Goal: Transaction & Acquisition: Purchase product/service

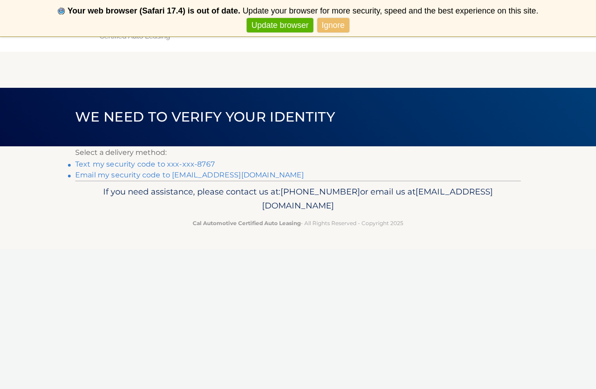
click at [184, 164] on link "Text my security code to xxx-xxx-8767" at bounding box center [145, 164] width 140 height 9
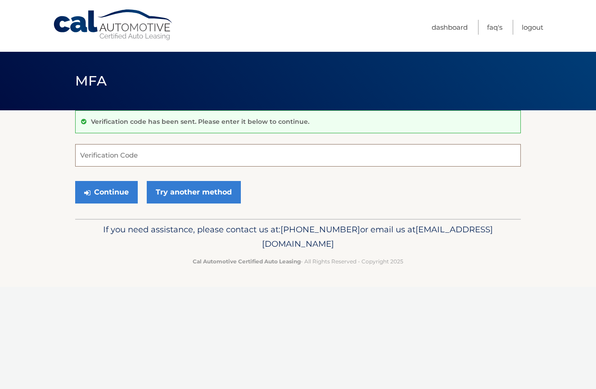
click at [167, 161] on input "Verification Code" at bounding box center [298, 155] width 446 height 23
type input "703965"
click at [108, 198] on button "Continue" at bounding box center [106, 192] width 63 height 23
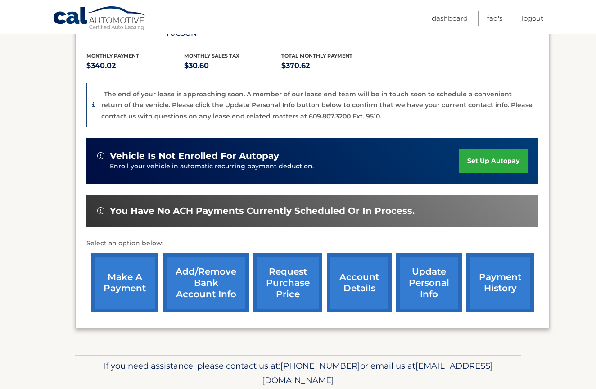
scroll to position [195, 0]
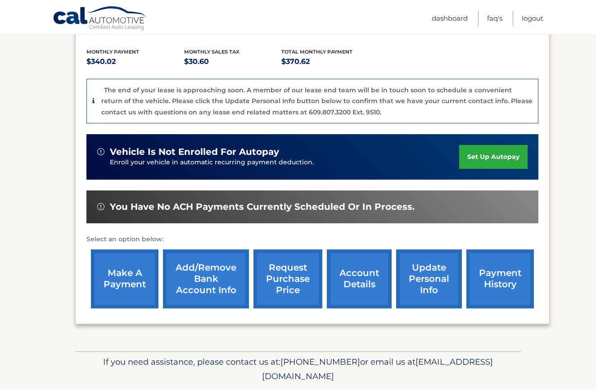
click at [117, 278] on link "make a payment" at bounding box center [125, 279] width 68 height 59
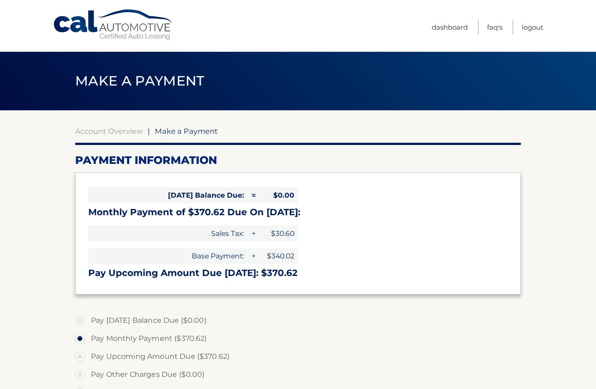
select select "ODY5NTQyMGMtZDE0OC00NmI5LTgyNDQtOTNmOWIwOTA3OWU1"
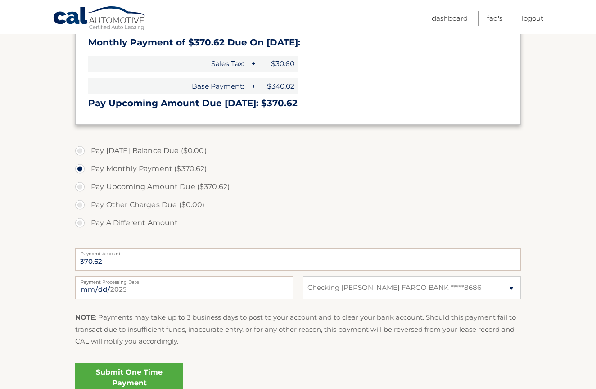
scroll to position [170, 0]
click at [101, 291] on input "2025-09-22" at bounding box center [184, 287] width 218 height 23
type input "2025-10-08"
click at [230, 341] on p "NOTE : Payments may take up to 3 business days to post to your account and to c…" at bounding box center [298, 329] width 446 height 36
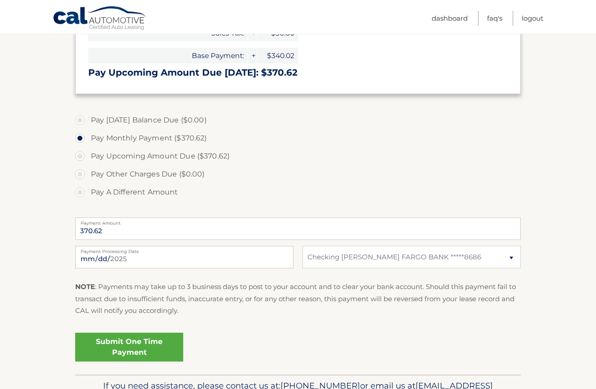
scroll to position [201, 0]
click at [123, 350] on link "Submit One Time Payment" at bounding box center [129, 346] width 108 height 29
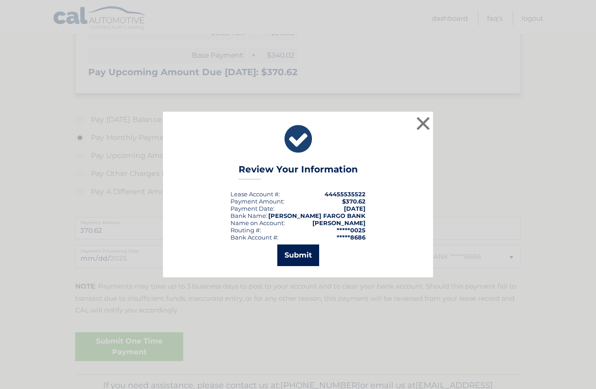
click at [299, 259] on button "Submit" at bounding box center [298, 256] width 42 height 22
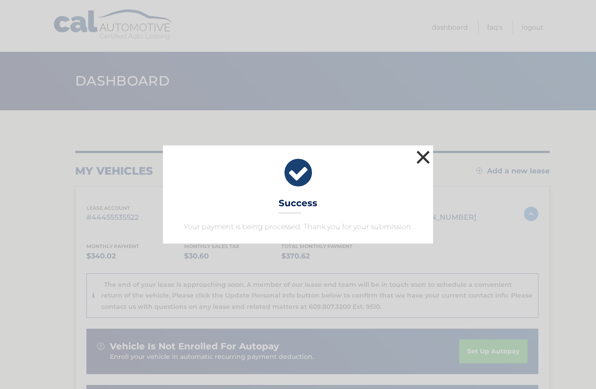
click at [424, 156] on button "×" at bounding box center [423, 157] width 18 height 18
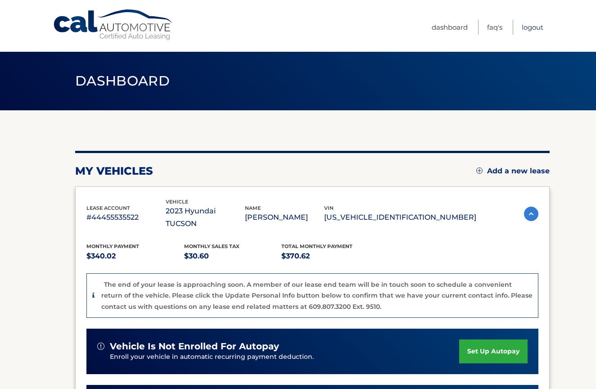
click at [532, 25] on link "Logout" at bounding box center [533, 27] width 22 height 15
